Goal: Download file/media

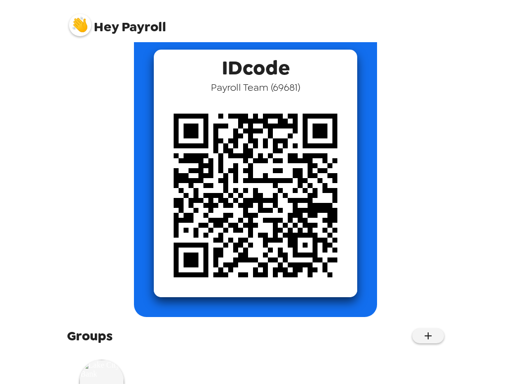
scroll to position [103, 0]
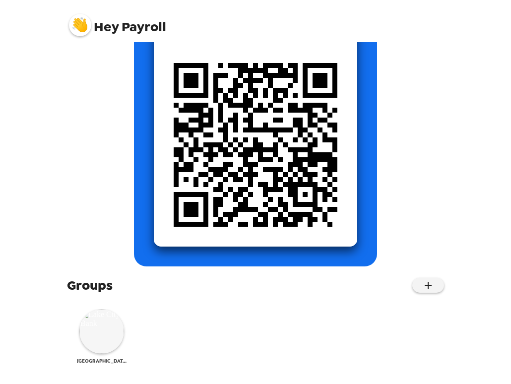
click at [97, 340] on img at bounding box center [101, 331] width 45 height 45
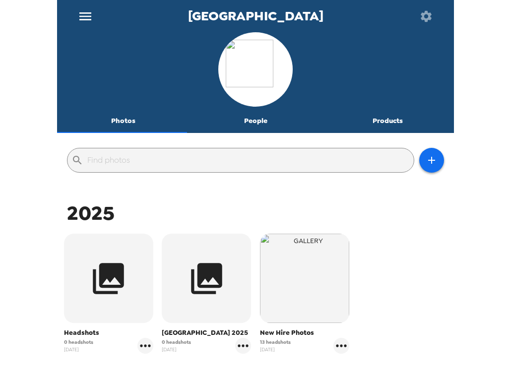
click at [332, 282] on img "button" at bounding box center [304, 278] width 89 height 89
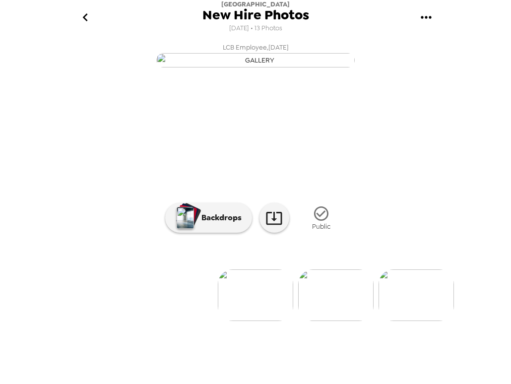
scroll to position [53, 0]
click at [334, 321] on img at bounding box center [335, 296] width 75 height 52
click at [344, 321] on img at bounding box center [336, 296] width 75 height 52
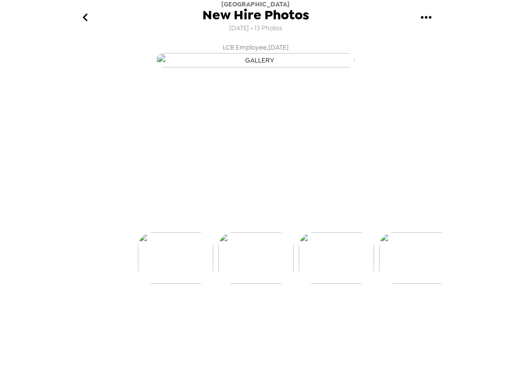
scroll to position [15, 0]
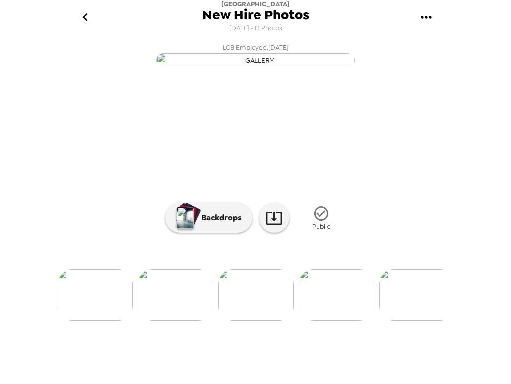
click at [344, 321] on img at bounding box center [336, 296] width 75 height 52
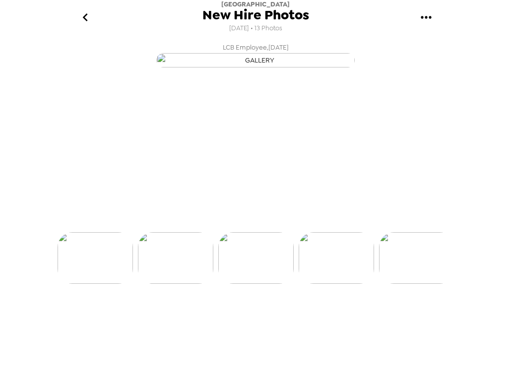
scroll to position [0, 240]
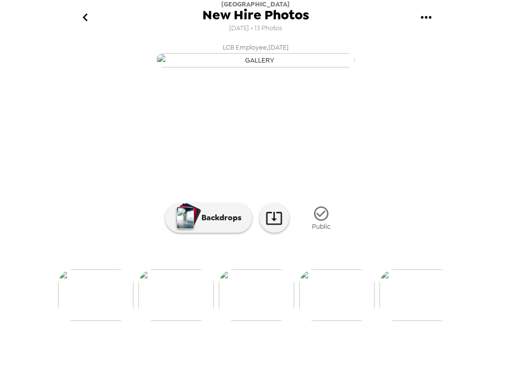
click at [344, 321] on img at bounding box center [336, 296] width 75 height 52
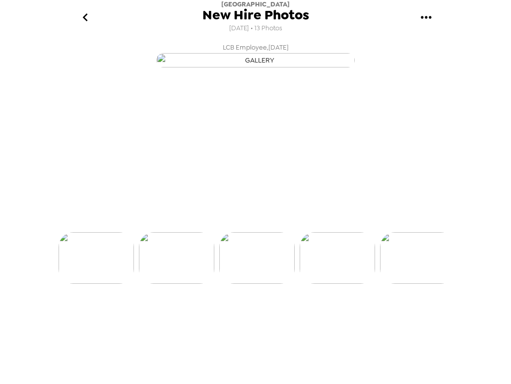
click at [344, 284] on img at bounding box center [337, 258] width 75 height 52
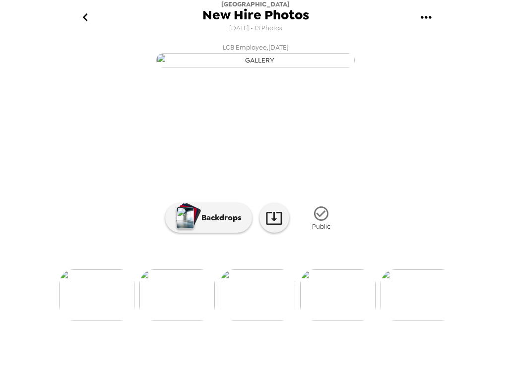
scroll to position [53, 0]
click at [344, 321] on img at bounding box center [337, 296] width 75 height 52
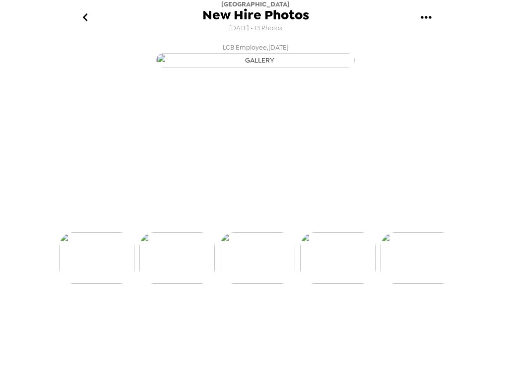
scroll to position [0, 561]
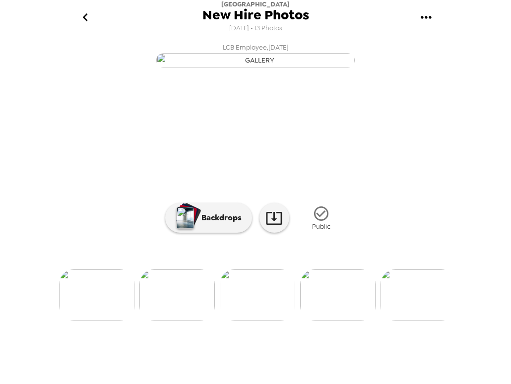
click at [344, 321] on img at bounding box center [337, 296] width 75 height 52
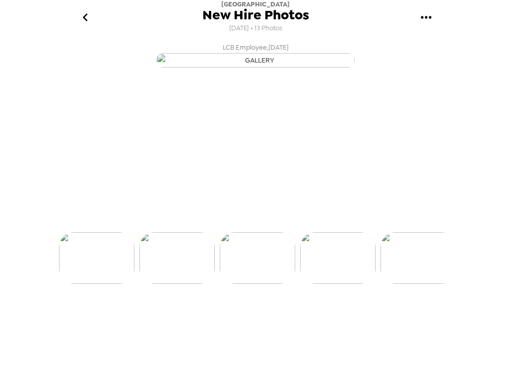
scroll to position [0, 641]
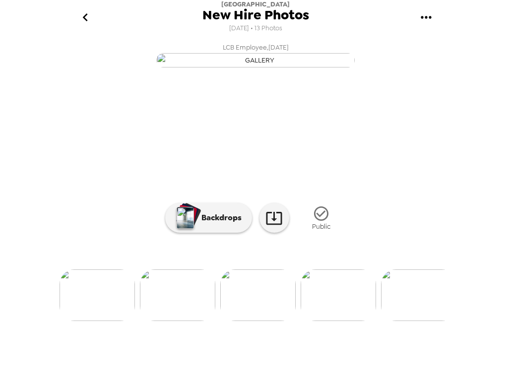
click at [344, 321] on img at bounding box center [338, 296] width 75 height 52
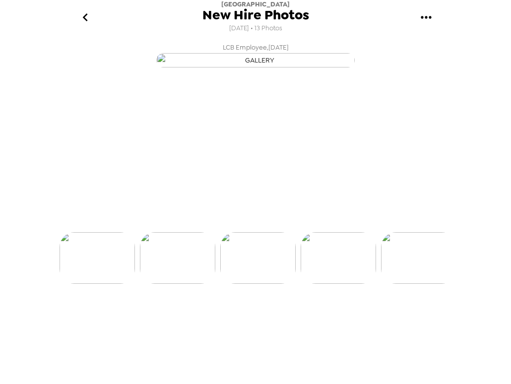
scroll to position [0, 721]
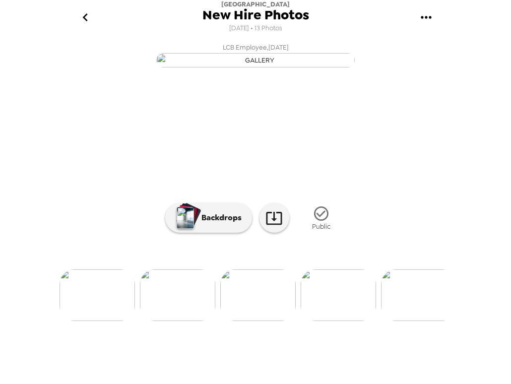
click at [344, 321] on img at bounding box center [338, 296] width 75 height 52
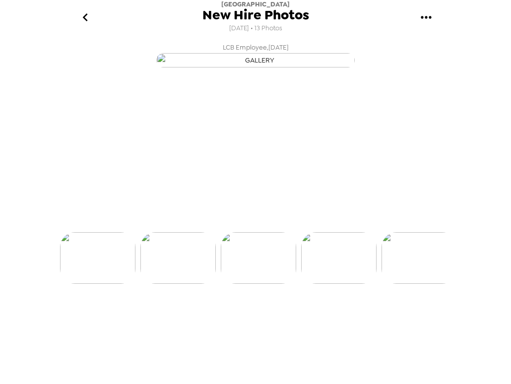
scroll to position [0, 882]
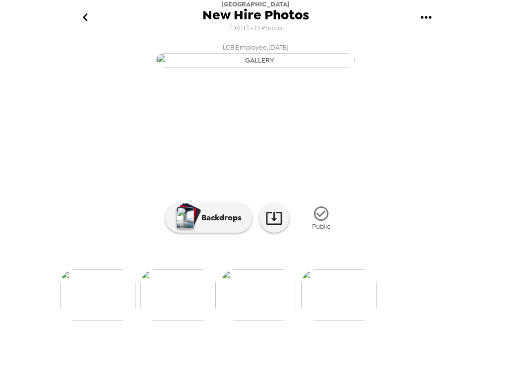
click at [259, 321] on img at bounding box center [258, 296] width 75 height 52
click at [430, 20] on icon "gallery menu" at bounding box center [426, 17] width 16 height 16
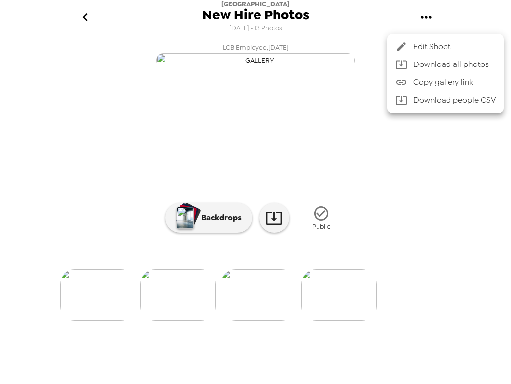
click at [442, 63] on span "Download all photos" at bounding box center [455, 65] width 82 height 12
